Goal: Task Accomplishment & Management: Manage account settings

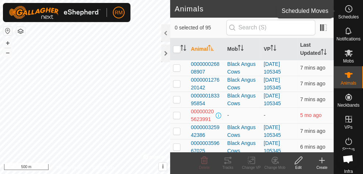
click at [350, 15] on span "Schedules" at bounding box center [348, 17] width 21 height 4
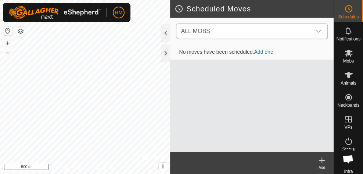
click at [318, 35] on div "dropdown trigger" at bounding box center [318, 31] width 15 height 15
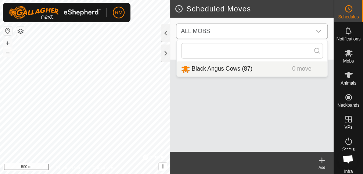
click at [236, 70] on li "Black Angus Cows (87) 0 move" at bounding box center [251, 68] width 150 height 15
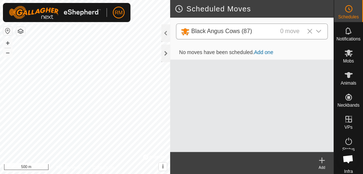
click at [265, 53] on link "Add one" at bounding box center [263, 52] width 19 height 6
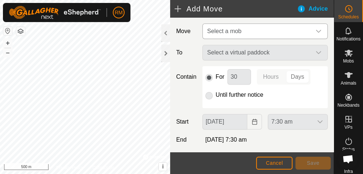
click at [311, 33] on div "dropdown trigger" at bounding box center [318, 31] width 15 height 15
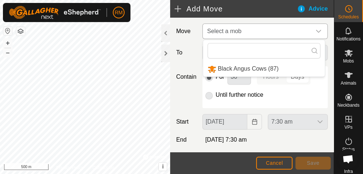
click at [272, 69] on li "Black Angus Cows (87)" at bounding box center [263, 68] width 121 height 15
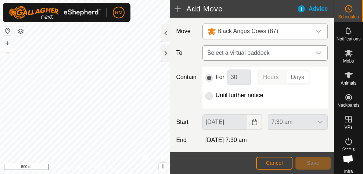
click at [315, 51] on icon "dropdown trigger" at bounding box center [318, 53] width 6 height 6
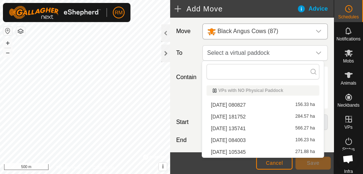
click at [289, 139] on li "[DATE] 084003 106.23 ha" at bounding box center [262, 139] width 113 height 11
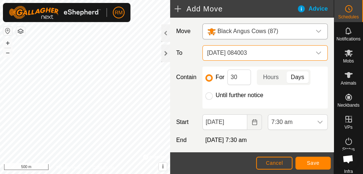
click at [205, 98] on div at bounding box center [208, 95] width 7 height 7
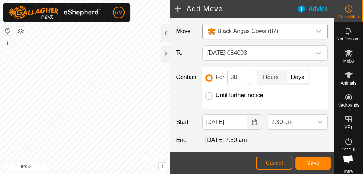
click at [208, 96] on input "Until further notice" at bounding box center [208, 95] width 7 height 7
radio input "true"
checkbox input "false"
click at [313, 146] on div "Move Black Angus Cows (87) To [DATE] 084003 Contain For 30 Hours Days Until fur…" at bounding box center [251, 103] width 163 height 171
click at [207, 76] on input "For" at bounding box center [208, 77] width 7 height 7
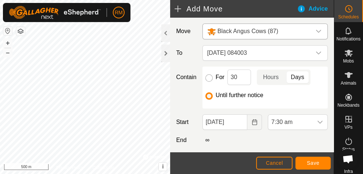
radio input "true"
checkbox input "true"
click at [210, 96] on input "Until further notice" at bounding box center [208, 95] width 7 height 7
radio input "true"
checkbox input "false"
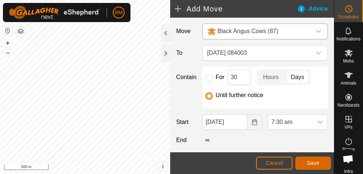
click at [312, 163] on span "Save" at bounding box center [312, 163] width 12 height 6
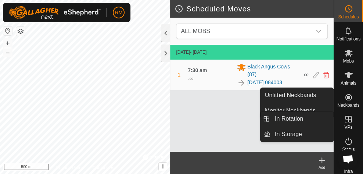
click at [347, 123] on icon at bounding box center [348, 118] width 9 height 9
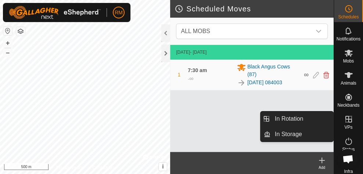
click at [347, 123] on icon at bounding box center [348, 118] width 9 height 9
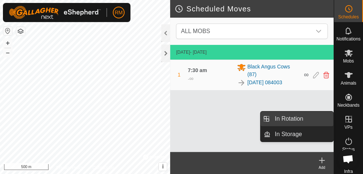
click at [294, 121] on link "In Rotation" at bounding box center [301, 118] width 63 height 15
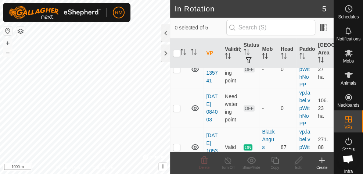
scroll to position [112, 0]
click at [175, 109] on p-checkbox at bounding box center [176, 107] width 7 height 6
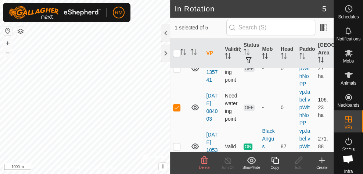
click at [175, 108] on p-checkbox at bounding box center [176, 107] width 7 height 6
checkbox input "false"
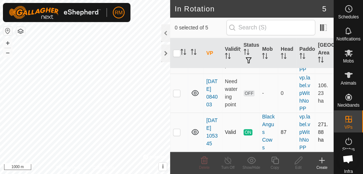
click at [178, 129] on p-checkbox at bounding box center [176, 132] width 7 height 6
click at [175, 131] on p-checkbox at bounding box center [176, 132] width 7 height 6
checkbox input "false"
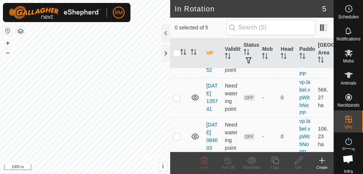
scroll to position [81, 0]
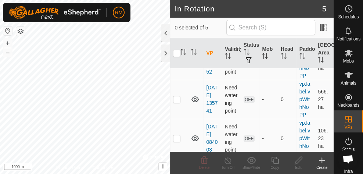
click at [177, 99] on p-checkbox at bounding box center [176, 99] width 7 height 6
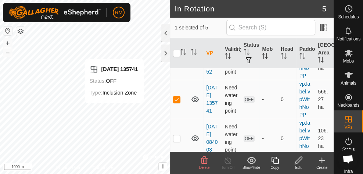
click at [176, 98] on p-checkbox at bounding box center [176, 99] width 7 height 6
checkbox input "false"
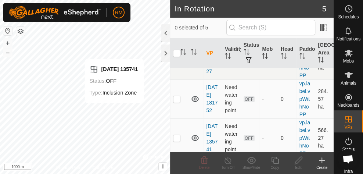
scroll to position [41, 0]
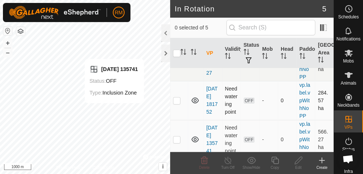
click at [178, 101] on p-checkbox at bounding box center [176, 100] width 7 height 6
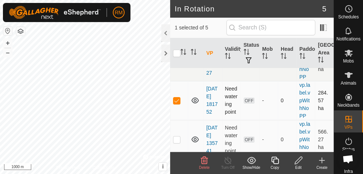
click at [177, 101] on p-checkbox at bounding box center [176, 100] width 7 height 6
checkbox input "false"
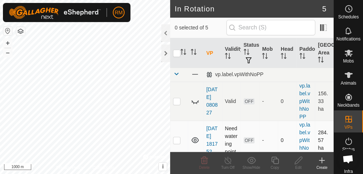
scroll to position [0, 0]
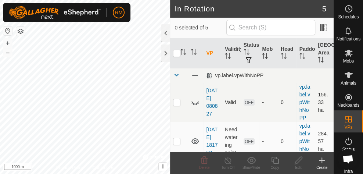
click at [177, 103] on p-checkbox at bounding box center [176, 102] width 7 height 6
checkbox input "false"
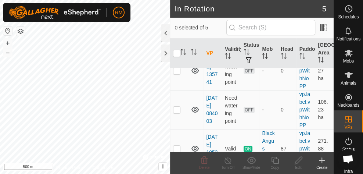
scroll to position [109, 0]
click at [174, 108] on p-checkbox at bounding box center [176, 110] width 7 height 6
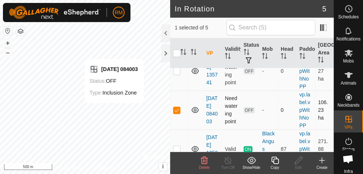
click at [176, 110] on p-checkbox at bounding box center [176, 110] width 7 height 6
checkbox input "false"
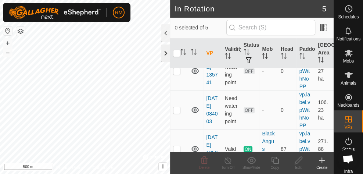
click at [163, 55] on div at bounding box center [165, 53] width 9 height 18
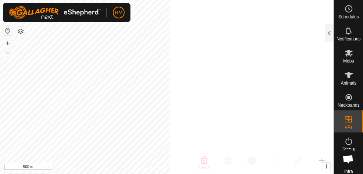
scroll to position [289, 0]
click at [344, 78] on icon at bounding box center [348, 74] width 9 height 9
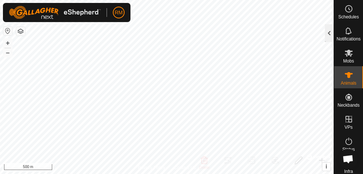
click at [326, 30] on div at bounding box center [328, 33] width 9 height 18
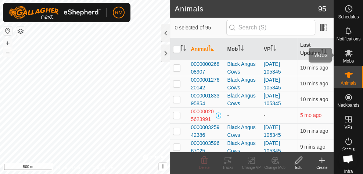
click at [346, 54] on icon at bounding box center [348, 53] width 8 height 7
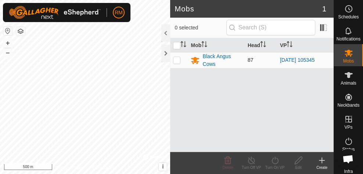
click at [175, 62] on p-checkbox at bounding box center [176, 60] width 7 height 6
checkbox input "true"
click at [250, 160] on line at bounding box center [251, 160] width 6 height 6
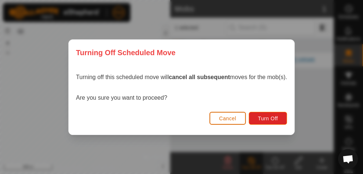
click at [223, 116] on span "Cancel" at bounding box center [227, 118] width 17 height 6
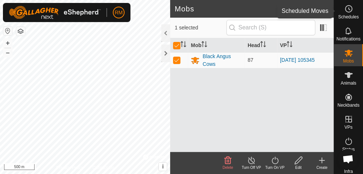
click at [349, 12] on icon at bounding box center [348, 8] width 9 height 9
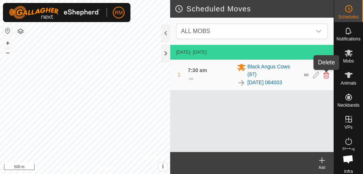
click at [325, 75] on icon at bounding box center [326, 75] width 6 height 7
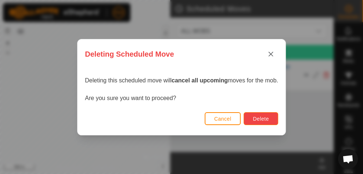
click at [249, 121] on button "Delete" at bounding box center [260, 118] width 34 height 13
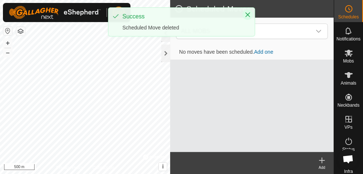
click at [247, 15] on icon "Close" at bounding box center [247, 15] width 6 height 6
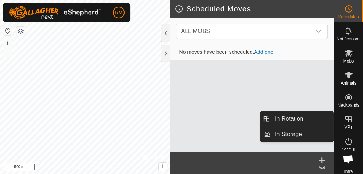
click at [348, 123] on icon at bounding box center [348, 118] width 9 height 9
click at [348, 116] on icon at bounding box center [348, 118] width 9 height 9
click at [346, 123] on es-virtualpaddocks-svg-icon at bounding box center [348, 119] width 13 height 12
click at [346, 120] on icon at bounding box center [348, 119] width 7 height 7
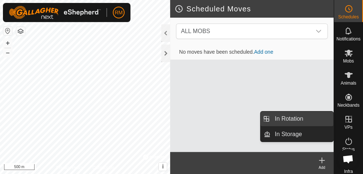
click at [284, 120] on link "In Rotation" at bounding box center [301, 118] width 63 height 15
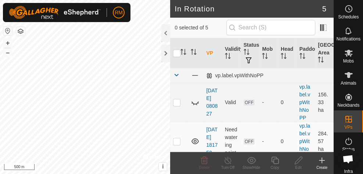
click at [321, 160] on icon at bounding box center [321, 160] width 5 height 0
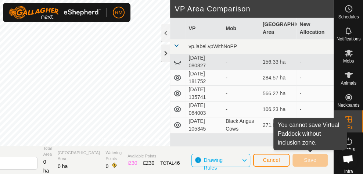
click at [163, 58] on div at bounding box center [165, 53] width 9 height 18
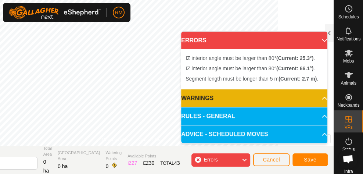
click at [318, 39] on p-accordion-header "ERRORS" at bounding box center [254, 41] width 146 height 18
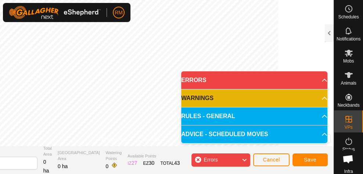
click at [198, 160] on div "Errors" at bounding box center [220, 159] width 59 height 13
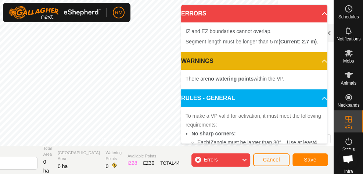
drag, startPoint x: 203, startPoint y: 150, endPoint x: 196, endPoint y: 160, distance: 12.1
click at [196, 160] on div "Errors" at bounding box center [220, 159] width 59 height 13
click at [199, 158] on div "Errors" at bounding box center [220, 159] width 59 height 13
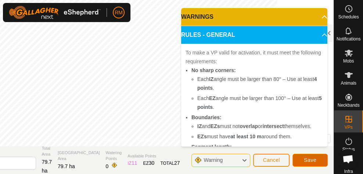
click at [310, 158] on span "Save" at bounding box center [309, 160] width 12 height 6
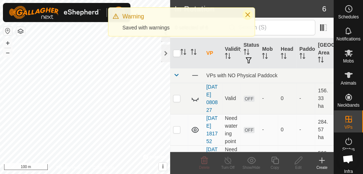
click at [247, 14] on icon "Close" at bounding box center [247, 15] width 6 height 6
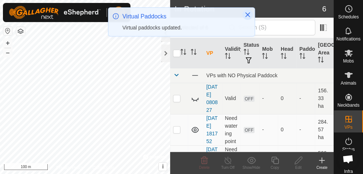
click at [248, 12] on icon "Close" at bounding box center [247, 15] width 6 height 6
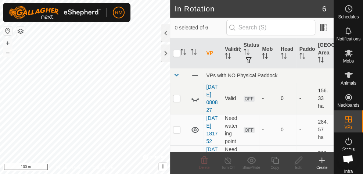
click at [178, 101] on p-checkbox at bounding box center [176, 98] width 7 height 6
checkbox input "false"
click at [177, 132] on p-checkbox at bounding box center [176, 129] width 7 height 6
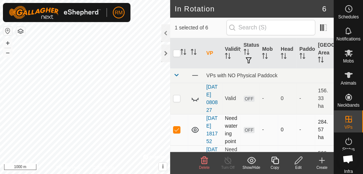
checkbox input "false"
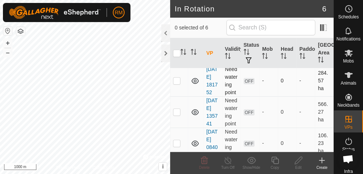
scroll to position [49, 0]
click at [176, 114] on p-checkbox at bounding box center [176, 112] width 7 height 6
checkbox input "false"
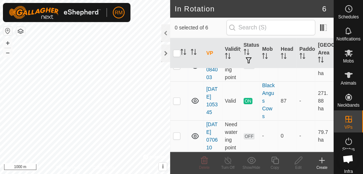
scroll to position [170, 0]
click at [178, 134] on p-checkbox at bounding box center [176, 135] width 7 height 6
checkbox input "false"
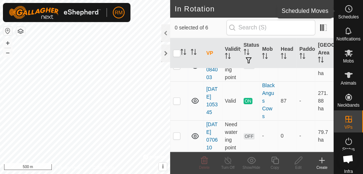
click at [347, 10] on icon at bounding box center [348, 8] width 9 height 9
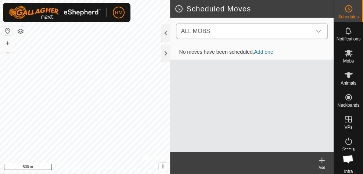
click at [320, 32] on icon "dropdown trigger" at bounding box center [318, 31] width 6 height 6
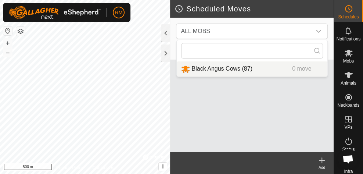
click at [323, 159] on icon at bounding box center [321, 160] width 9 height 9
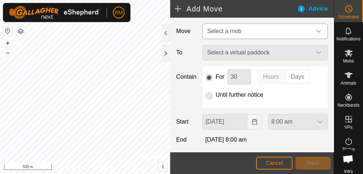
click at [315, 29] on icon "dropdown trigger" at bounding box center [318, 31] width 6 height 6
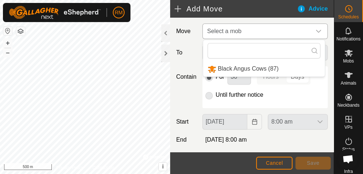
click at [259, 69] on li "Black Angus Cows (87)" at bounding box center [263, 68] width 121 height 15
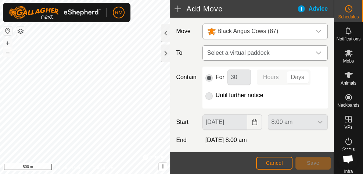
click at [315, 52] on icon "dropdown trigger" at bounding box center [318, 53] width 6 height 6
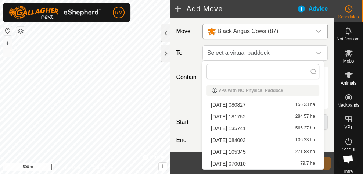
click at [257, 163] on li "[DATE] 070610 79.7 ha" at bounding box center [262, 163] width 113 height 11
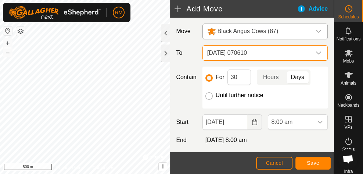
click at [206, 95] on input "Until further notice" at bounding box center [208, 95] width 7 height 7
radio input "true"
checkbox input "false"
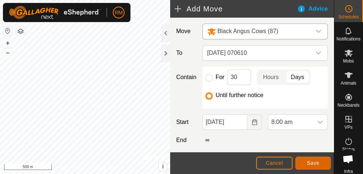
click at [306, 162] on span "Save" at bounding box center [312, 163] width 12 height 6
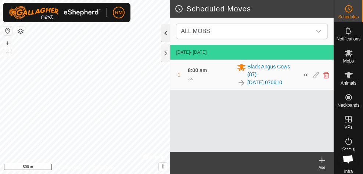
click at [168, 31] on div at bounding box center [165, 33] width 9 height 18
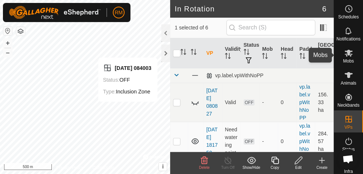
click at [349, 54] on icon at bounding box center [348, 53] width 8 height 7
